Goal: Find specific page/section: Find specific page/section

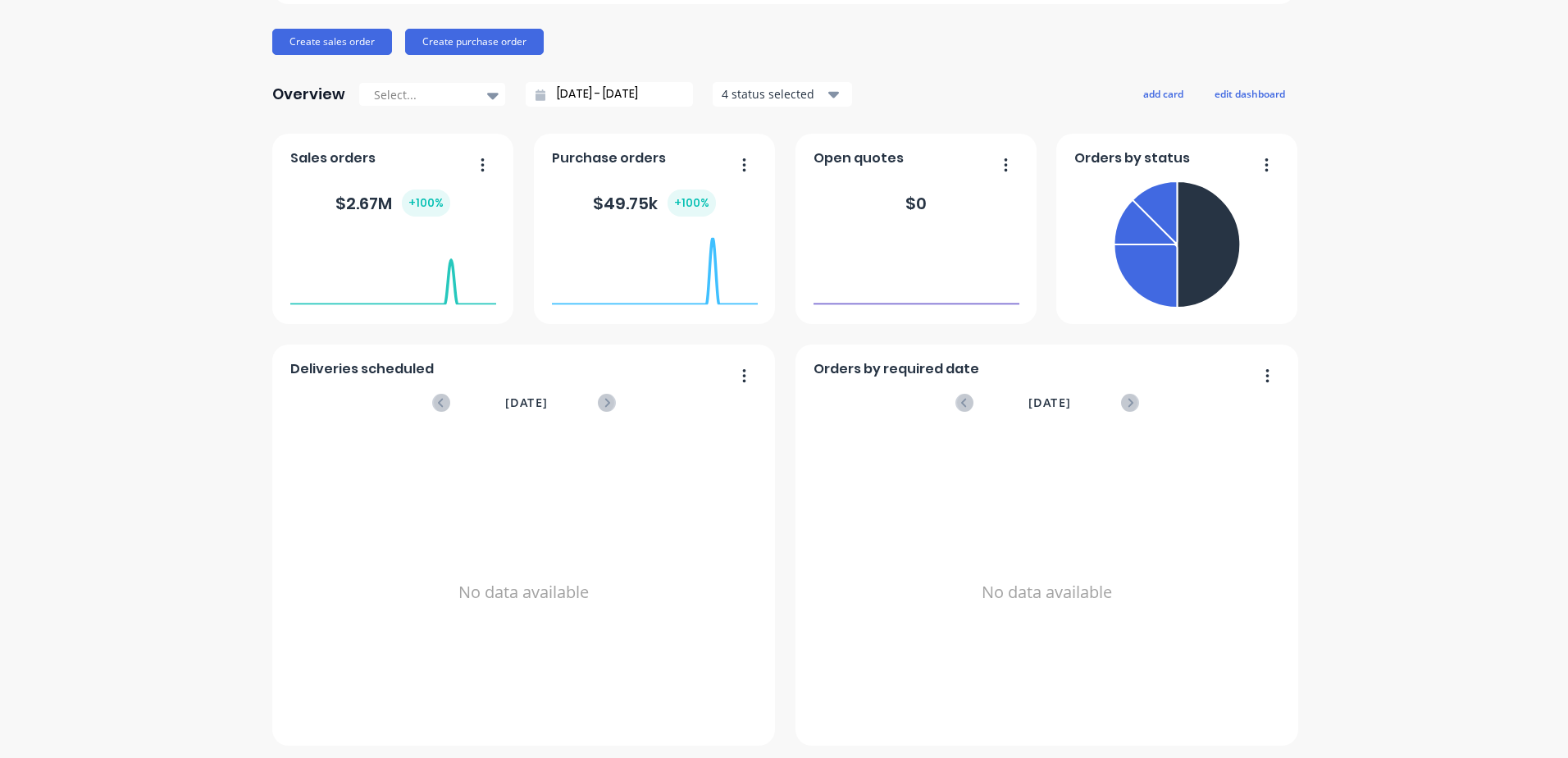
scroll to position [181, 0]
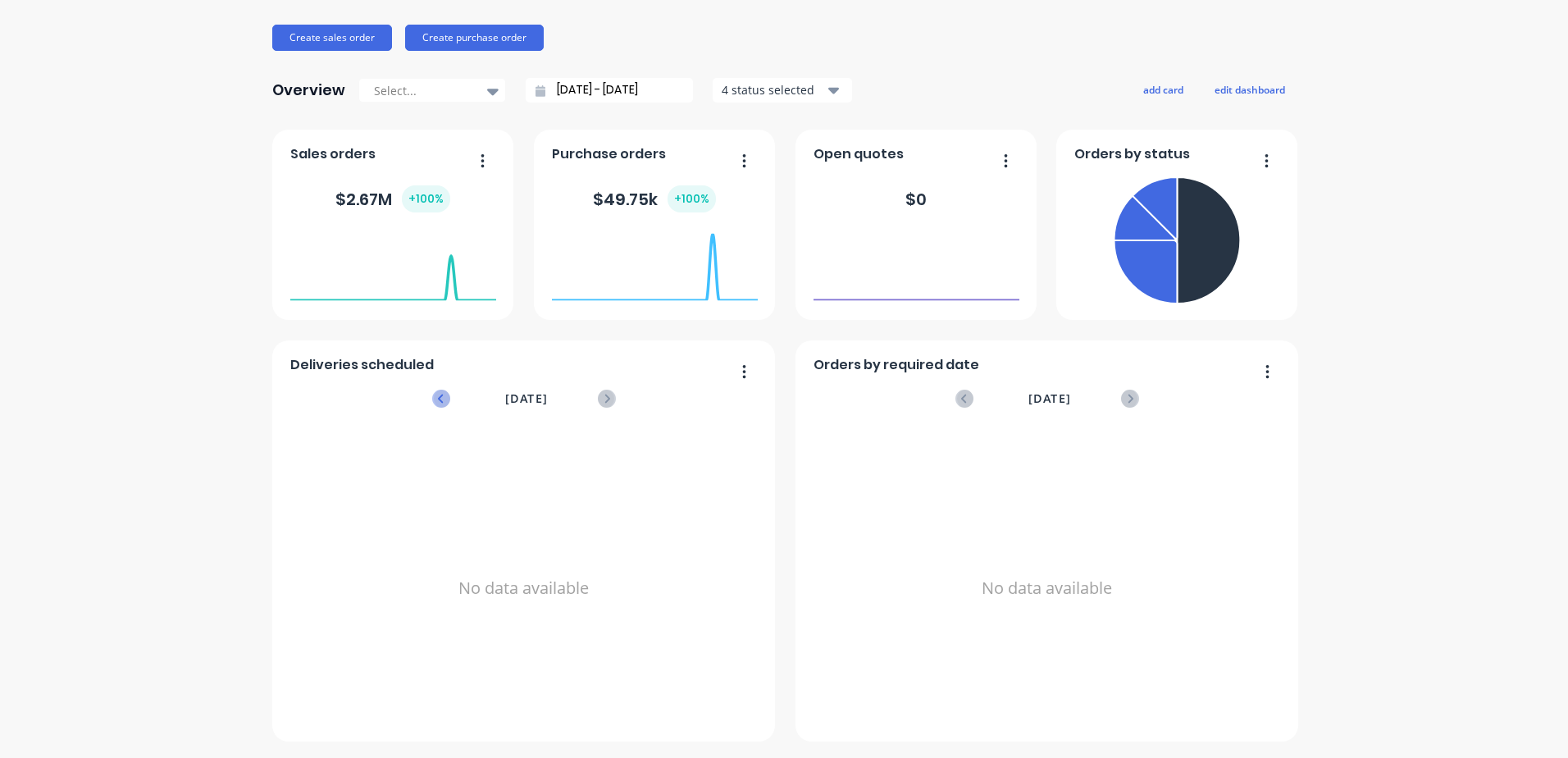
click at [441, 396] on icon at bounding box center [441, 398] width 18 height 18
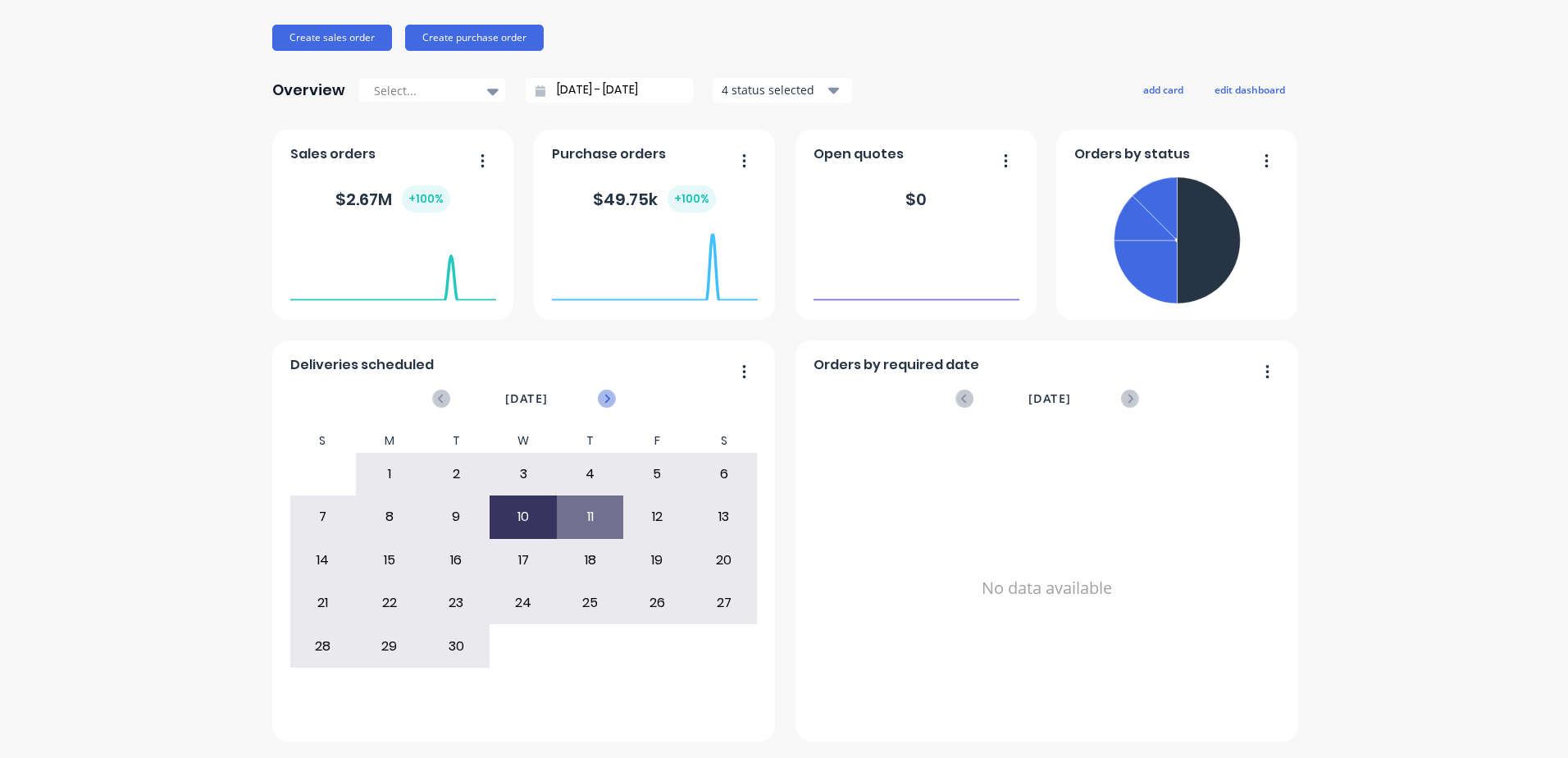
click at [598, 404] on icon at bounding box center [607, 398] width 18 height 18
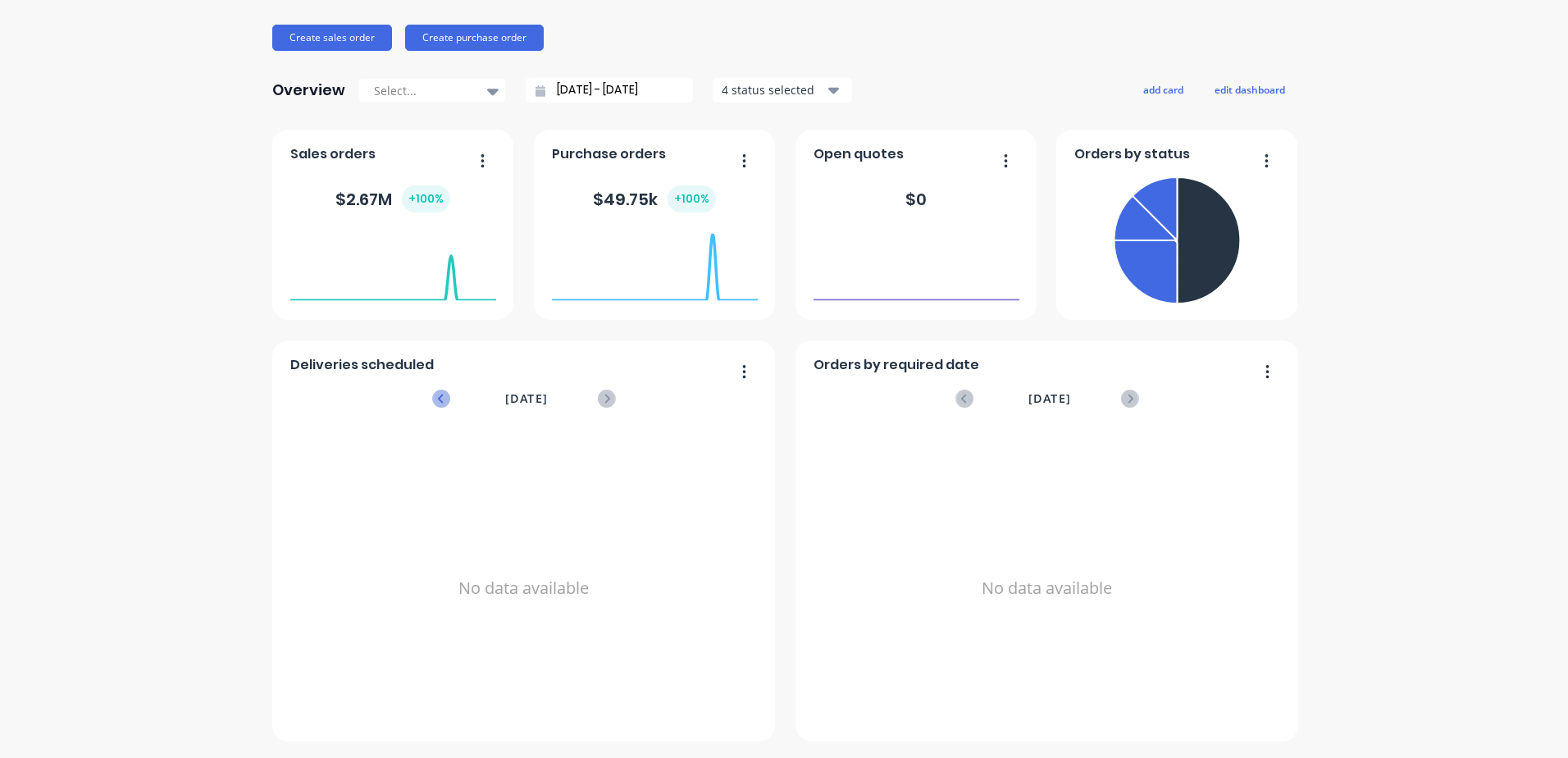
click at [437, 402] on icon at bounding box center [440, 398] width 6 height 9
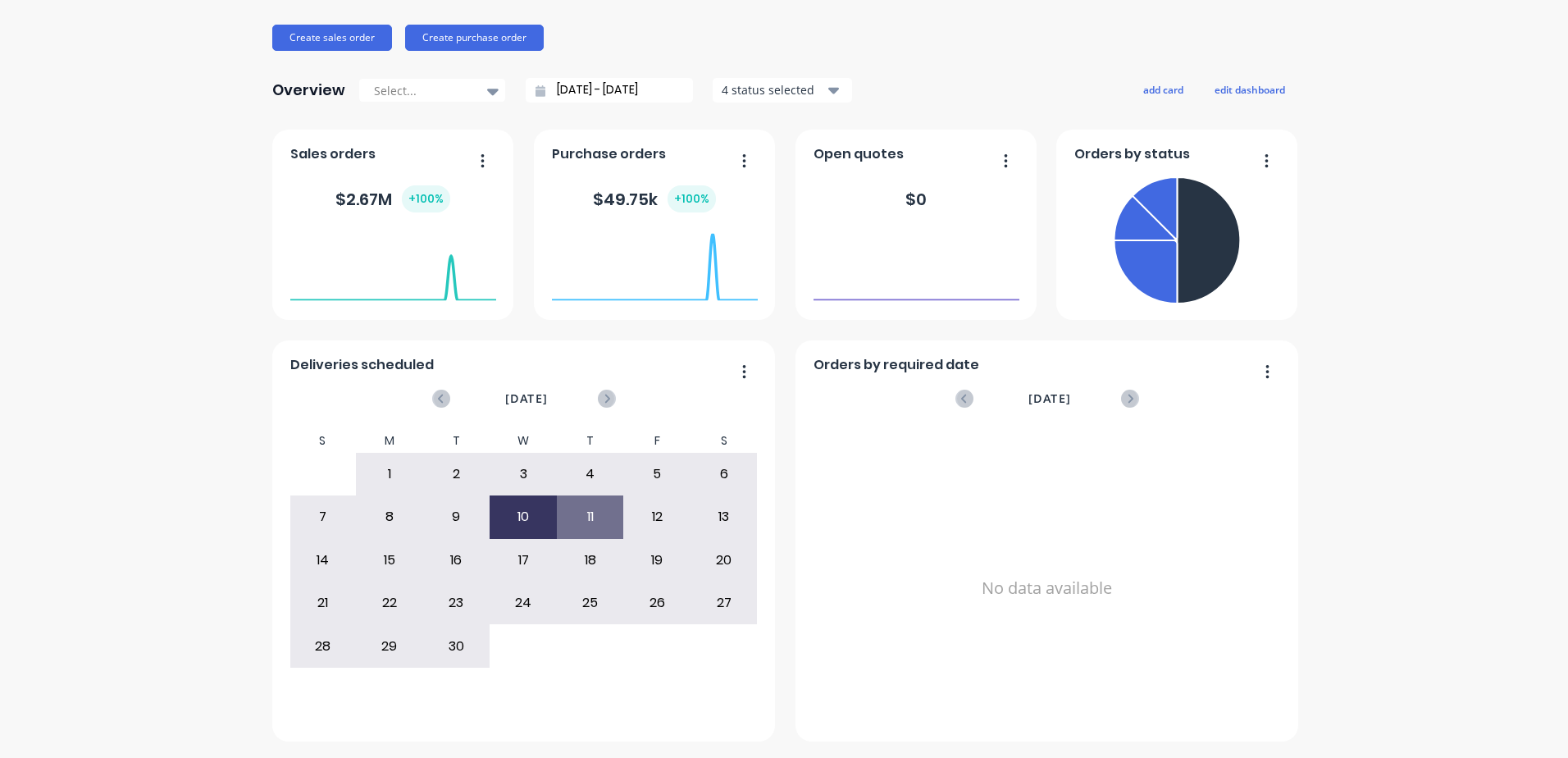
click at [386, 474] on div "1" at bounding box center [389, 474] width 65 height 41
click at [508, 513] on div "10" at bounding box center [522, 516] width 65 height 41
click at [583, 515] on div "11" at bounding box center [590, 516] width 65 height 41
click at [601, 402] on icon at bounding box center [607, 398] width 18 height 18
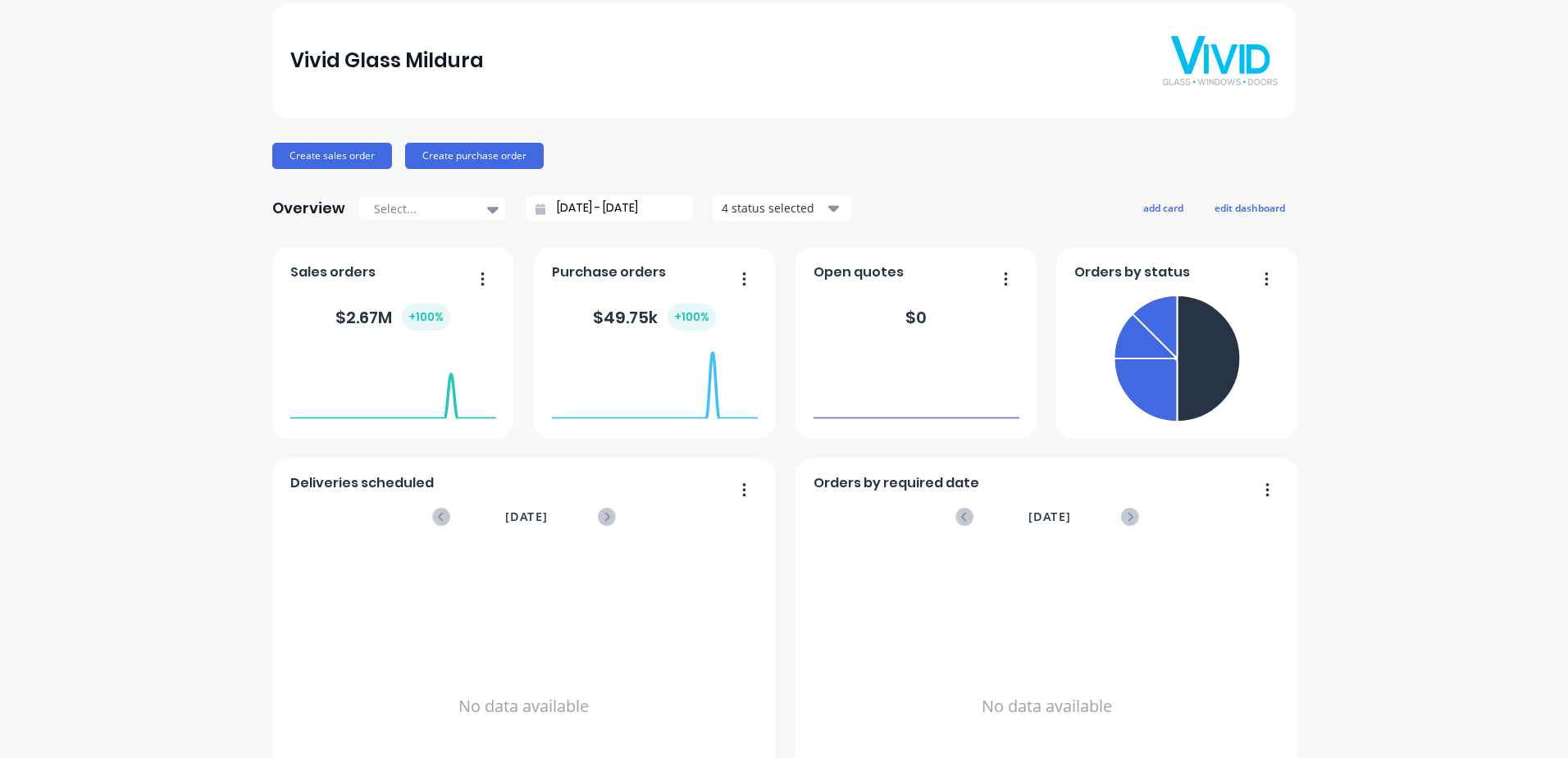
scroll to position [0, 0]
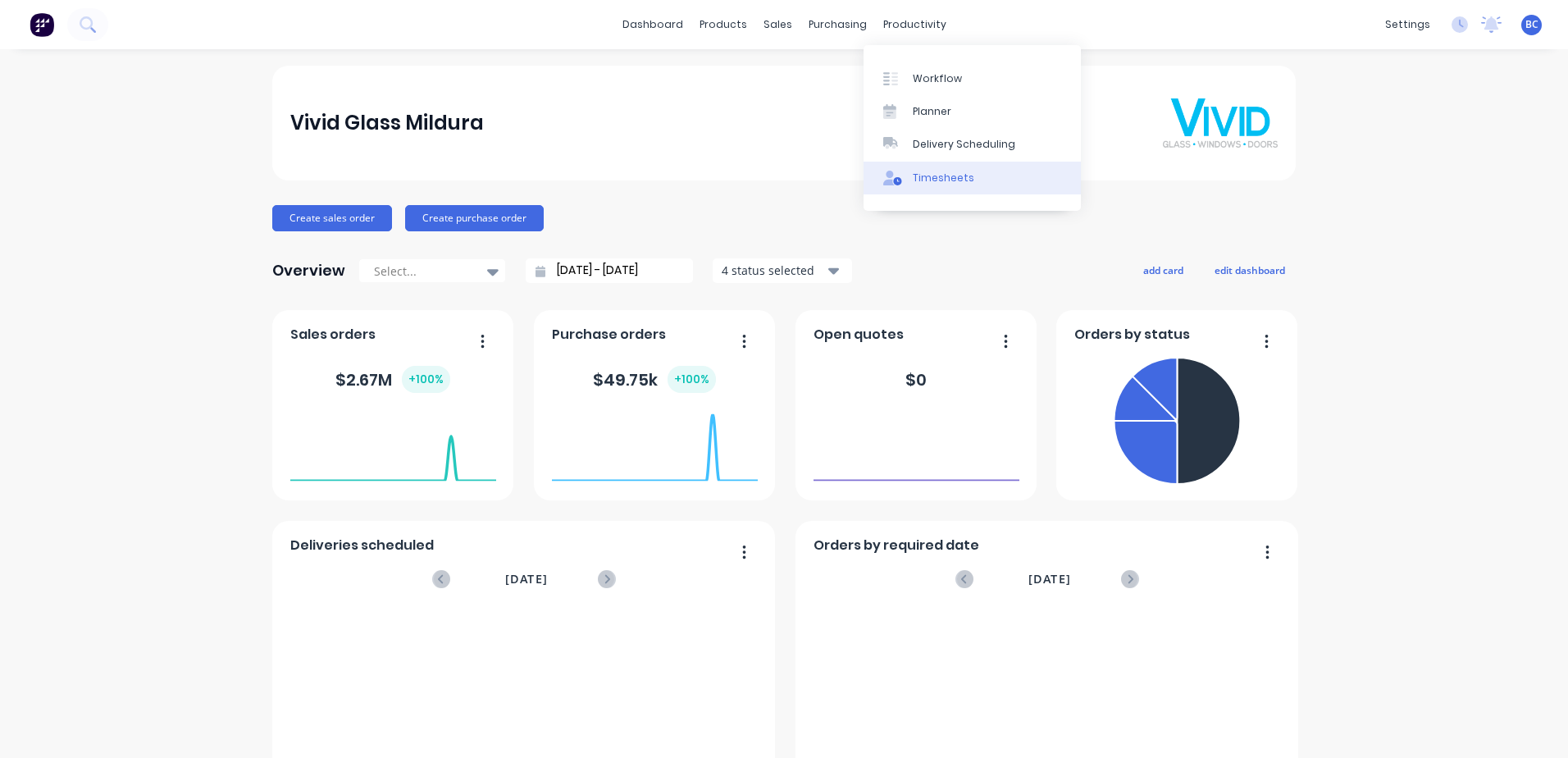
click at [920, 176] on div "Timesheets" at bounding box center [943, 177] width 62 height 15
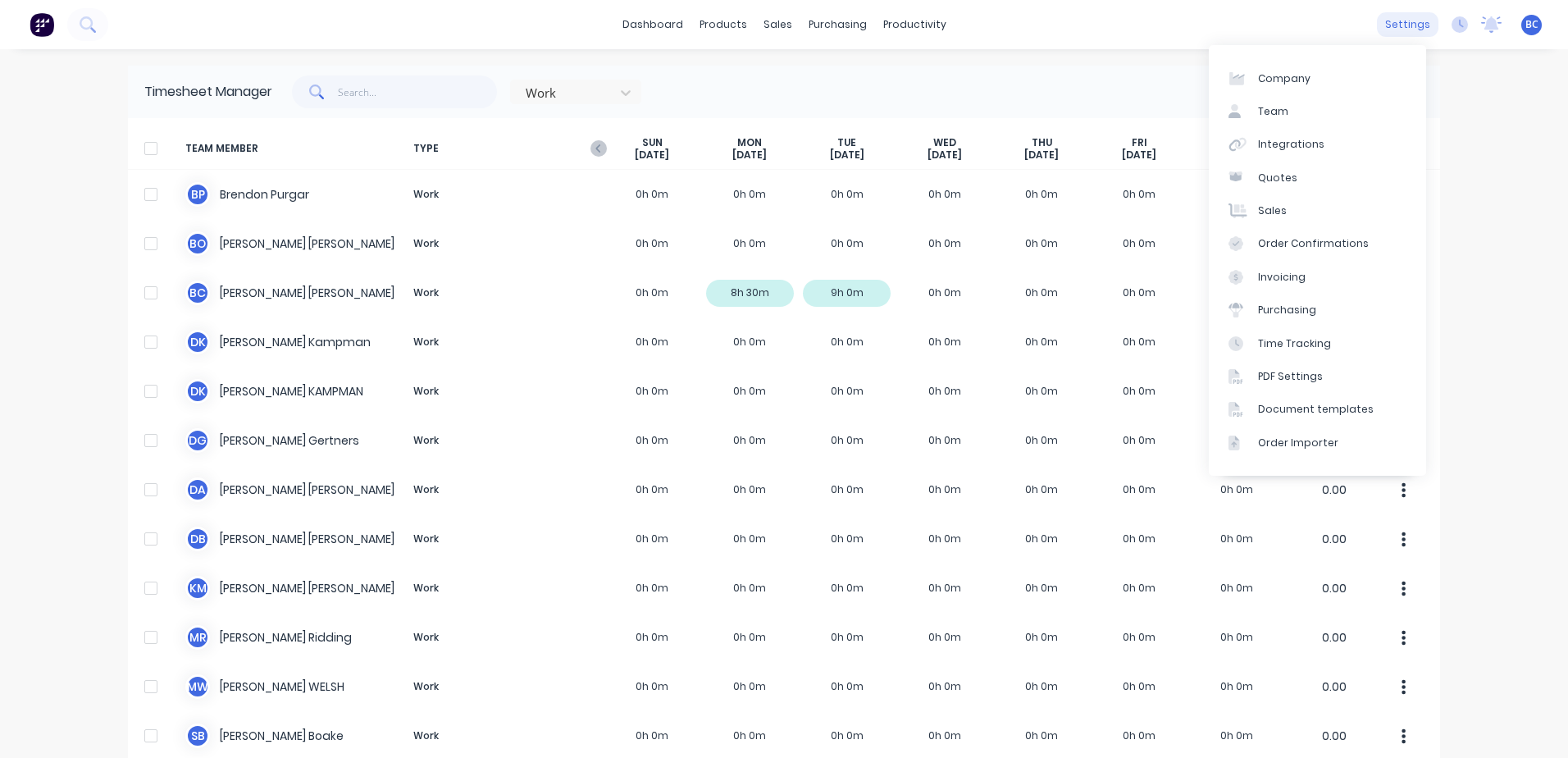
click at [1403, 24] on div "settings" at bounding box center [1407, 24] width 62 height 24
click at [1274, 108] on div "Team" at bounding box center [1272, 111] width 30 height 15
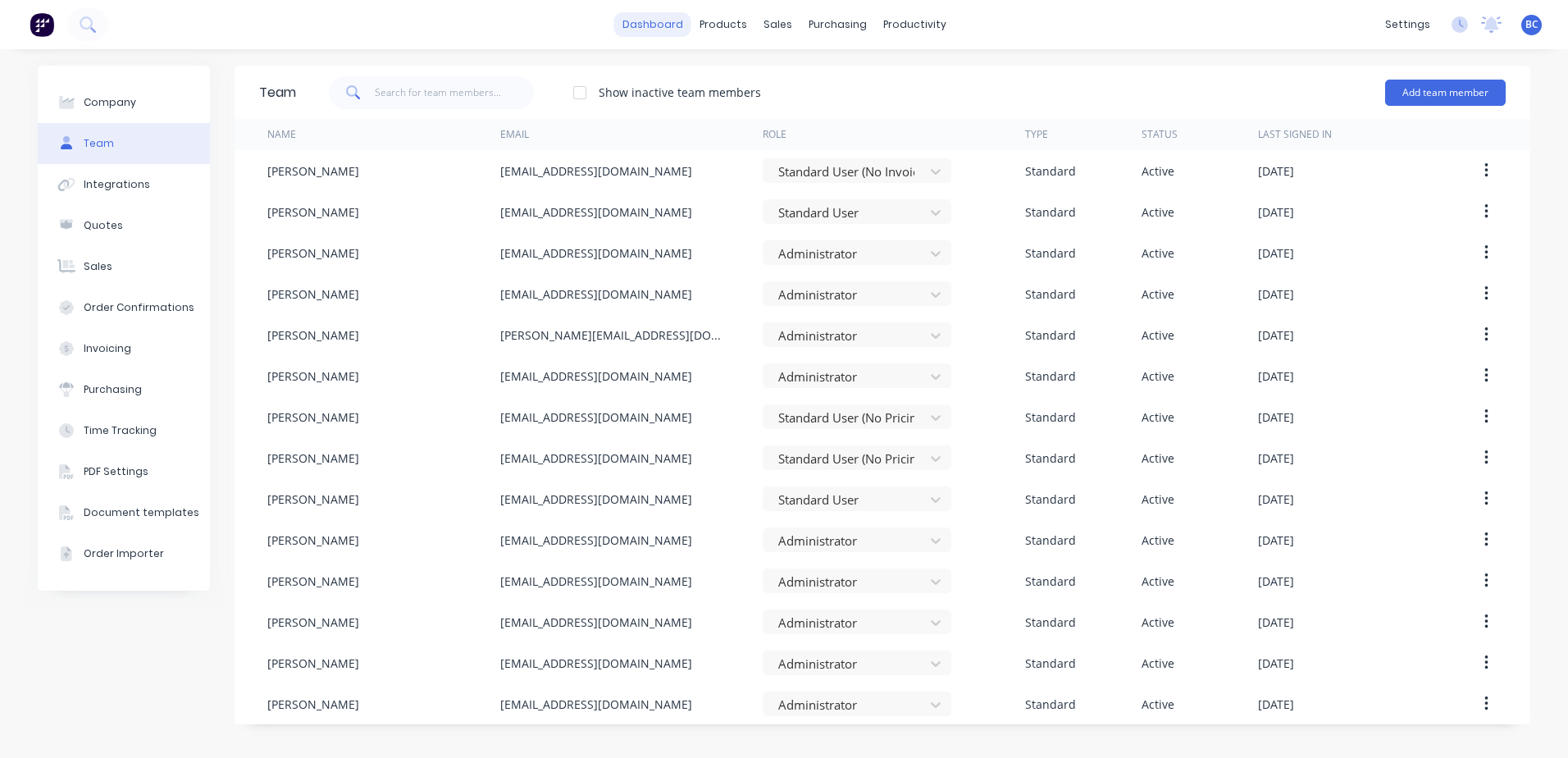
click at [674, 34] on link "dashboard" at bounding box center [653, 24] width 77 height 24
